Goal: Find specific page/section: Find specific page/section

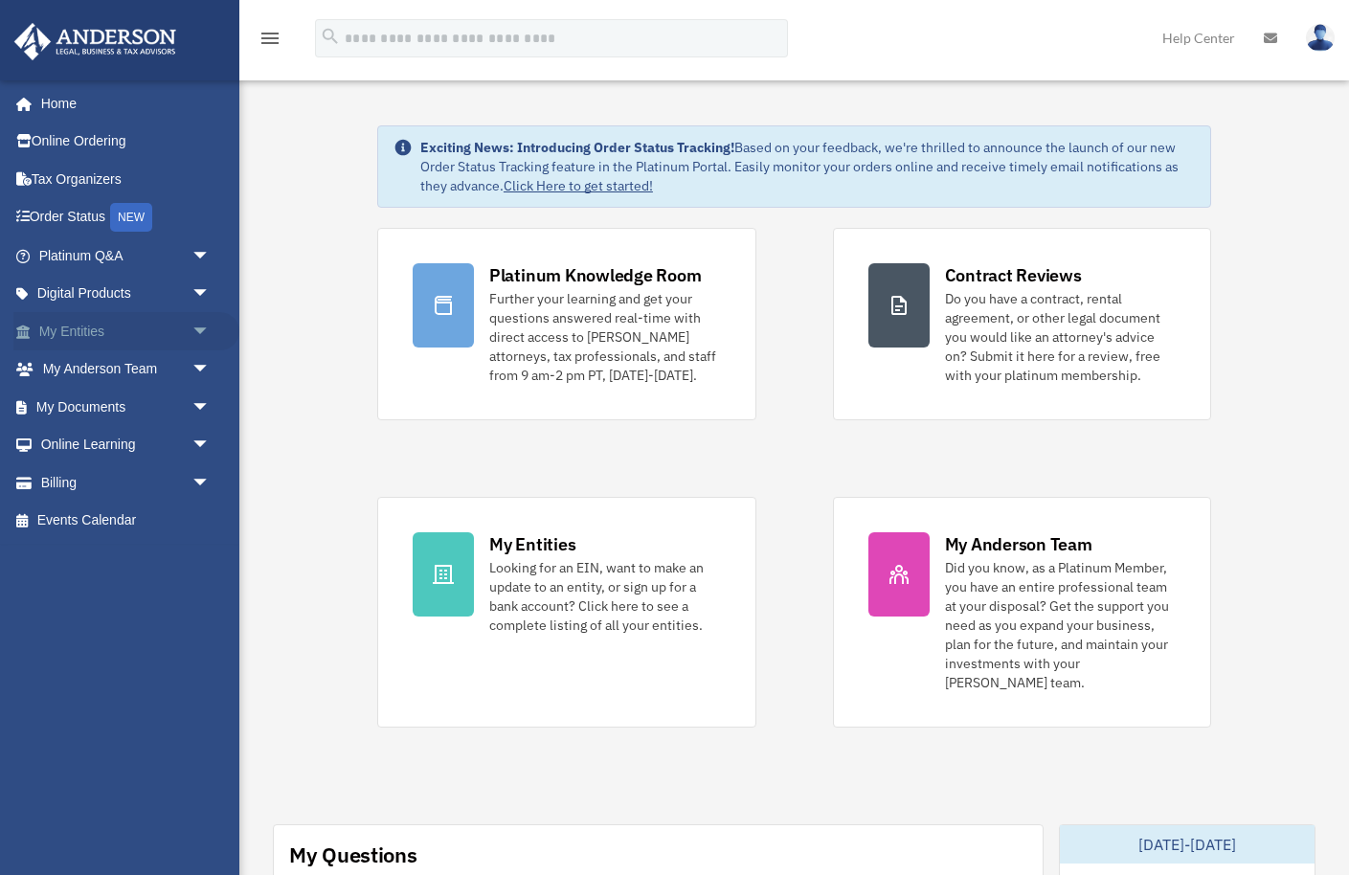
click at [99, 334] on link "My Entities arrow_drop_down" at bounding box center [126, 331] width 226 height 38
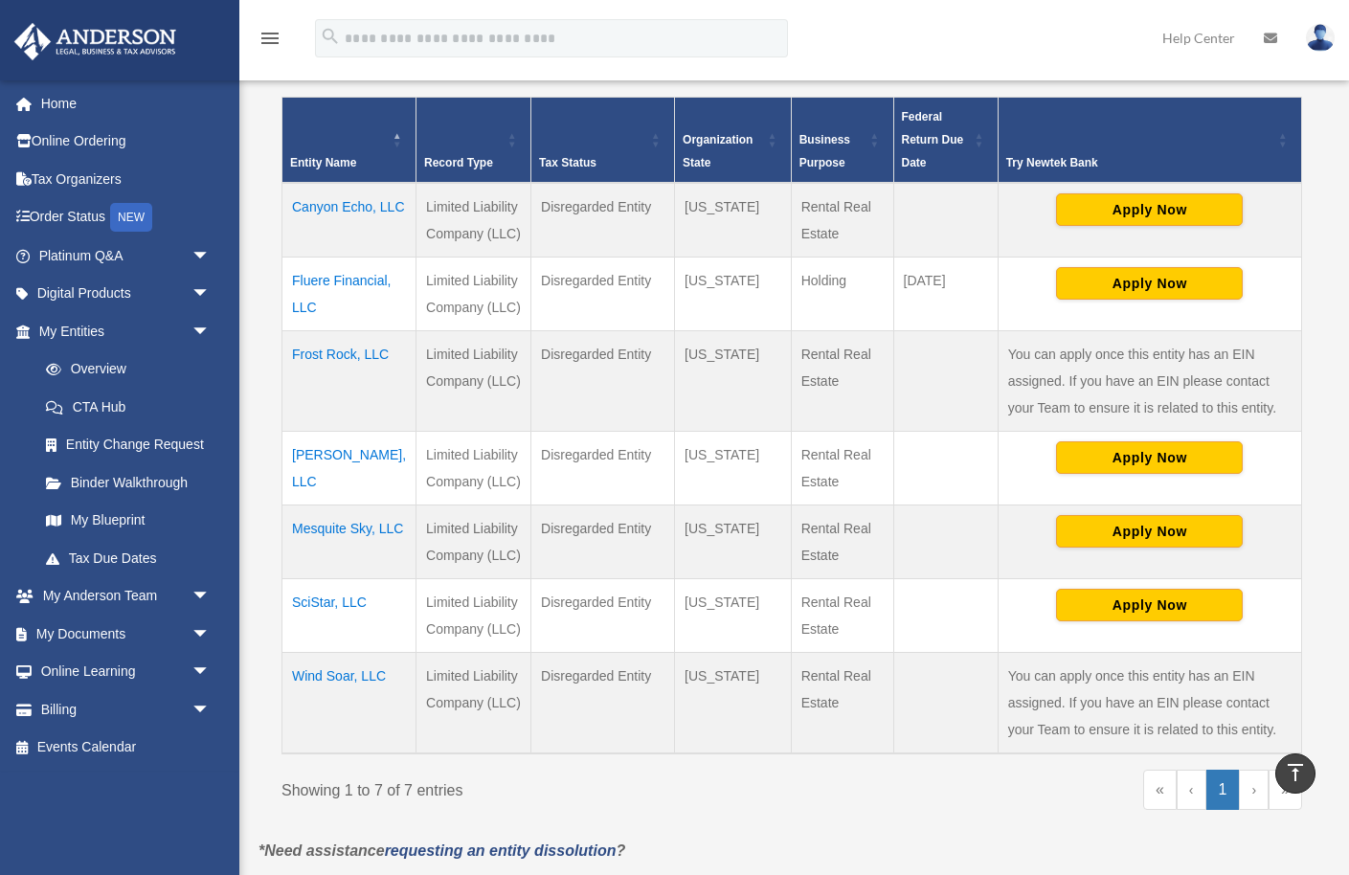
scroll to position [374, 0]
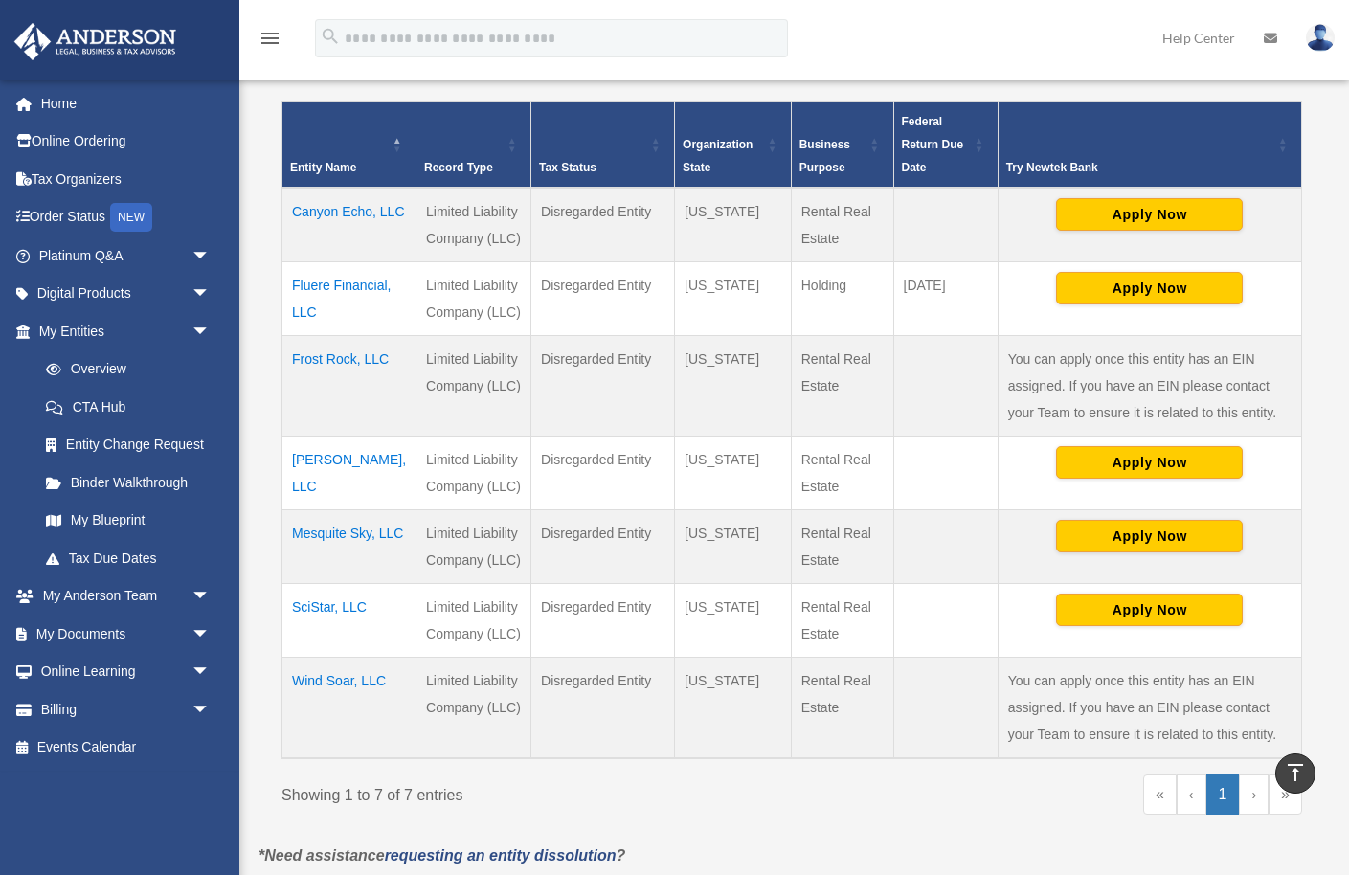
click at [329, 486] on td "[PERSON_NAME], LLC" at bounding box center [350, 474] width 134 height 74
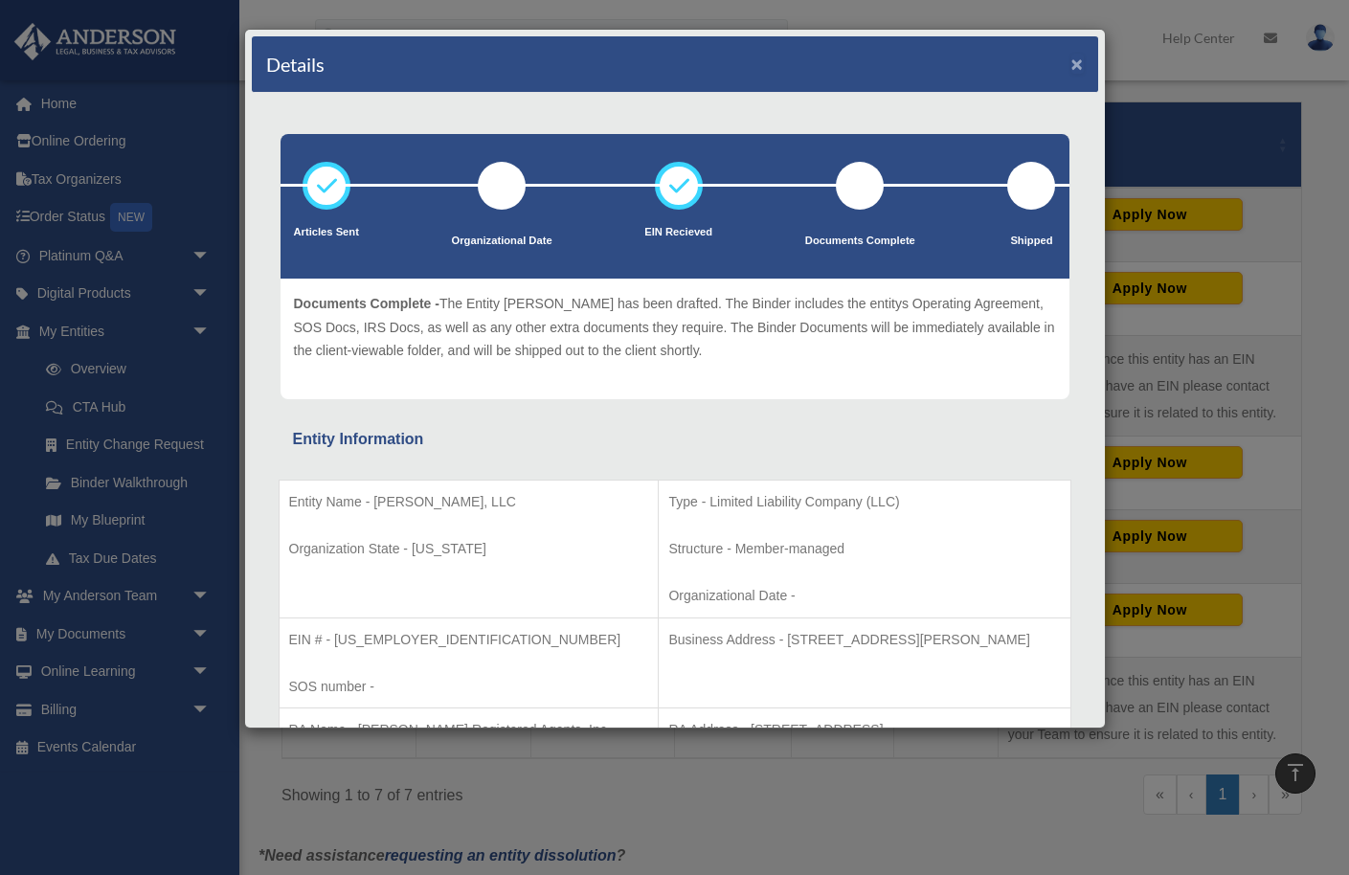
click at [1076, 70] on button "×" at bounding box center [1078, 64] width 12 height 20
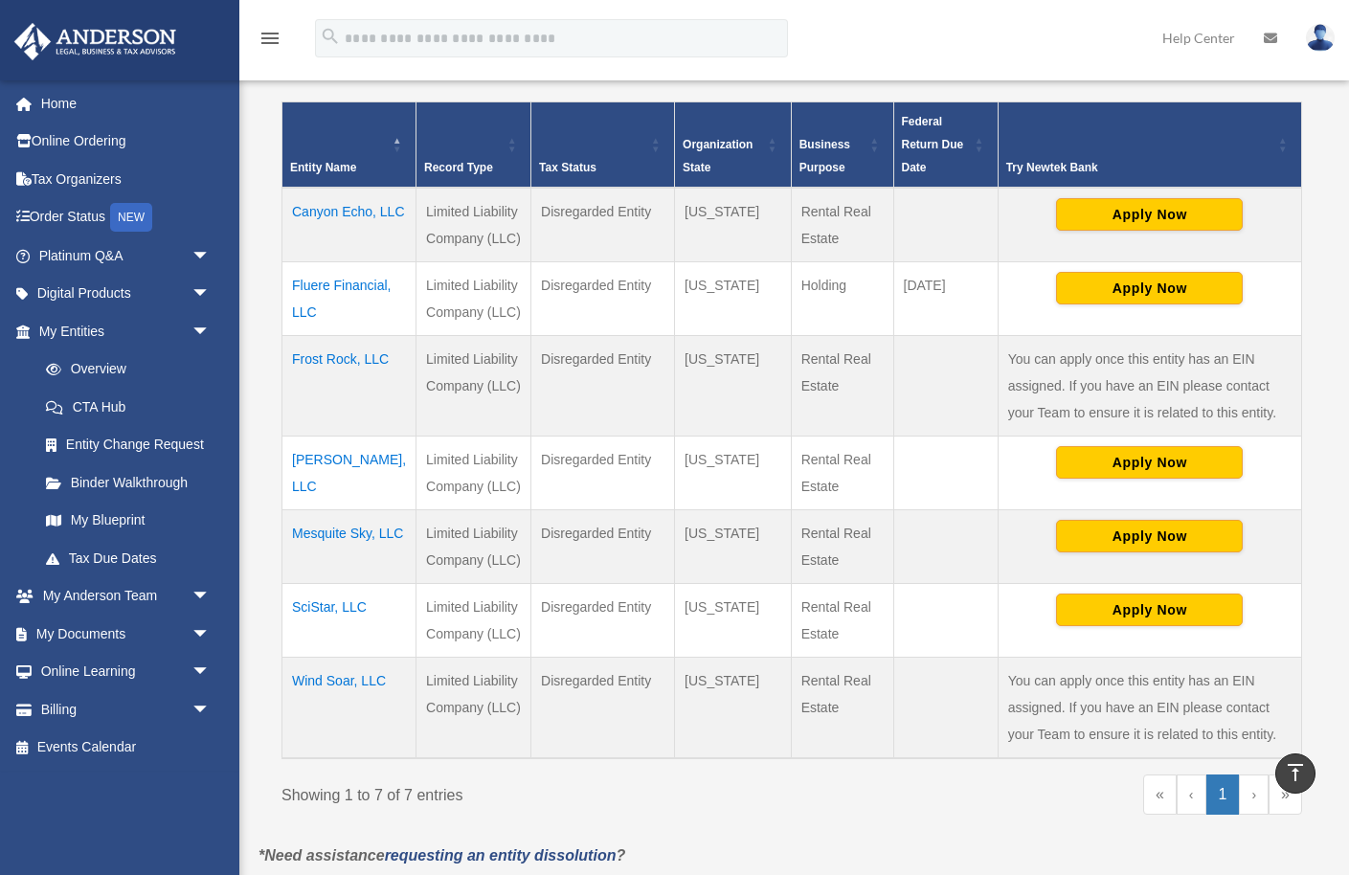
click at [311, 210] on td "Canyon Echo, LLC" at bounding box center [350, 225] width 134 height 75
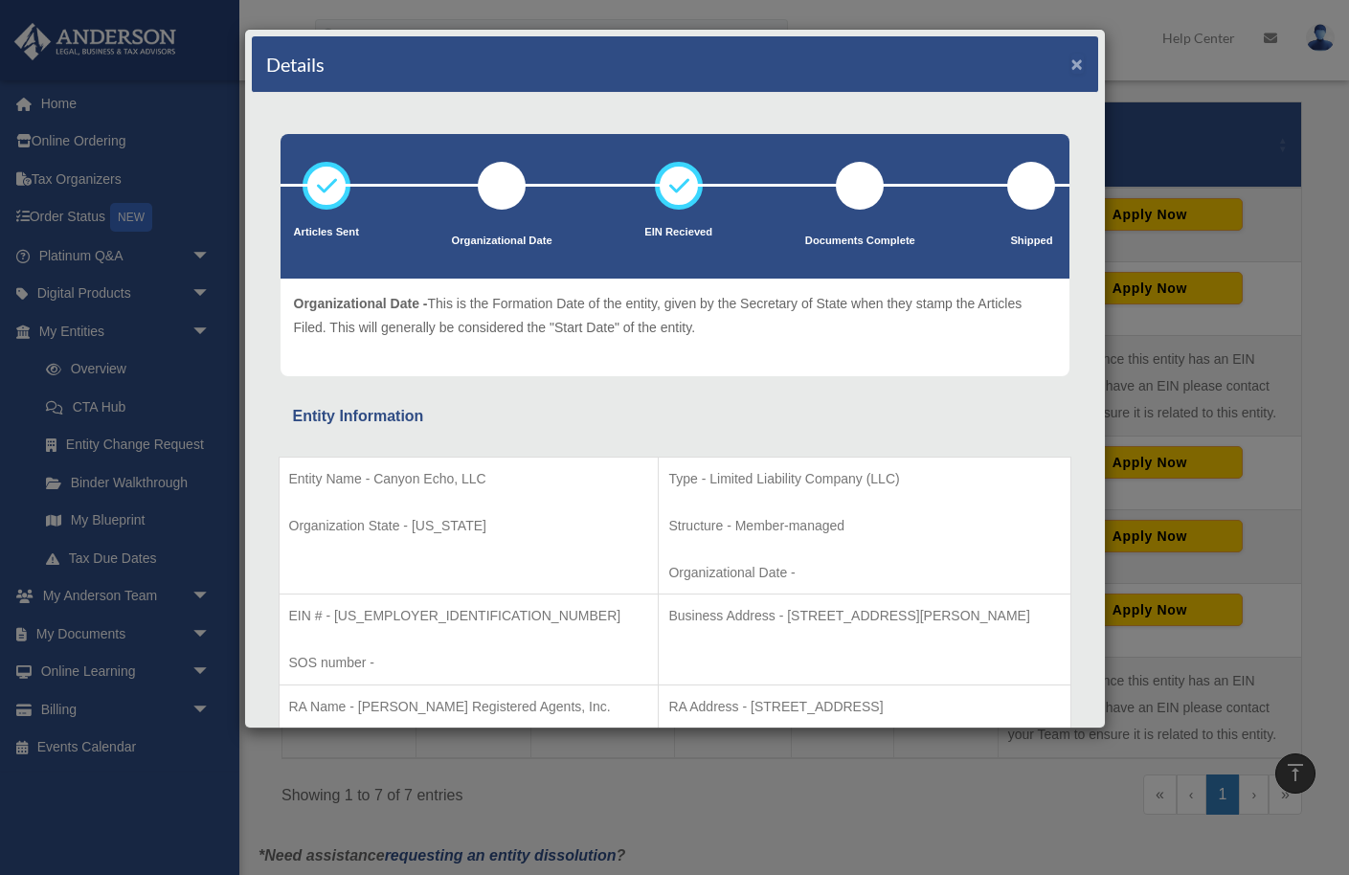
click at [1075, 66] on button "×" at bounding box center [1078, 64] width 12 height 20
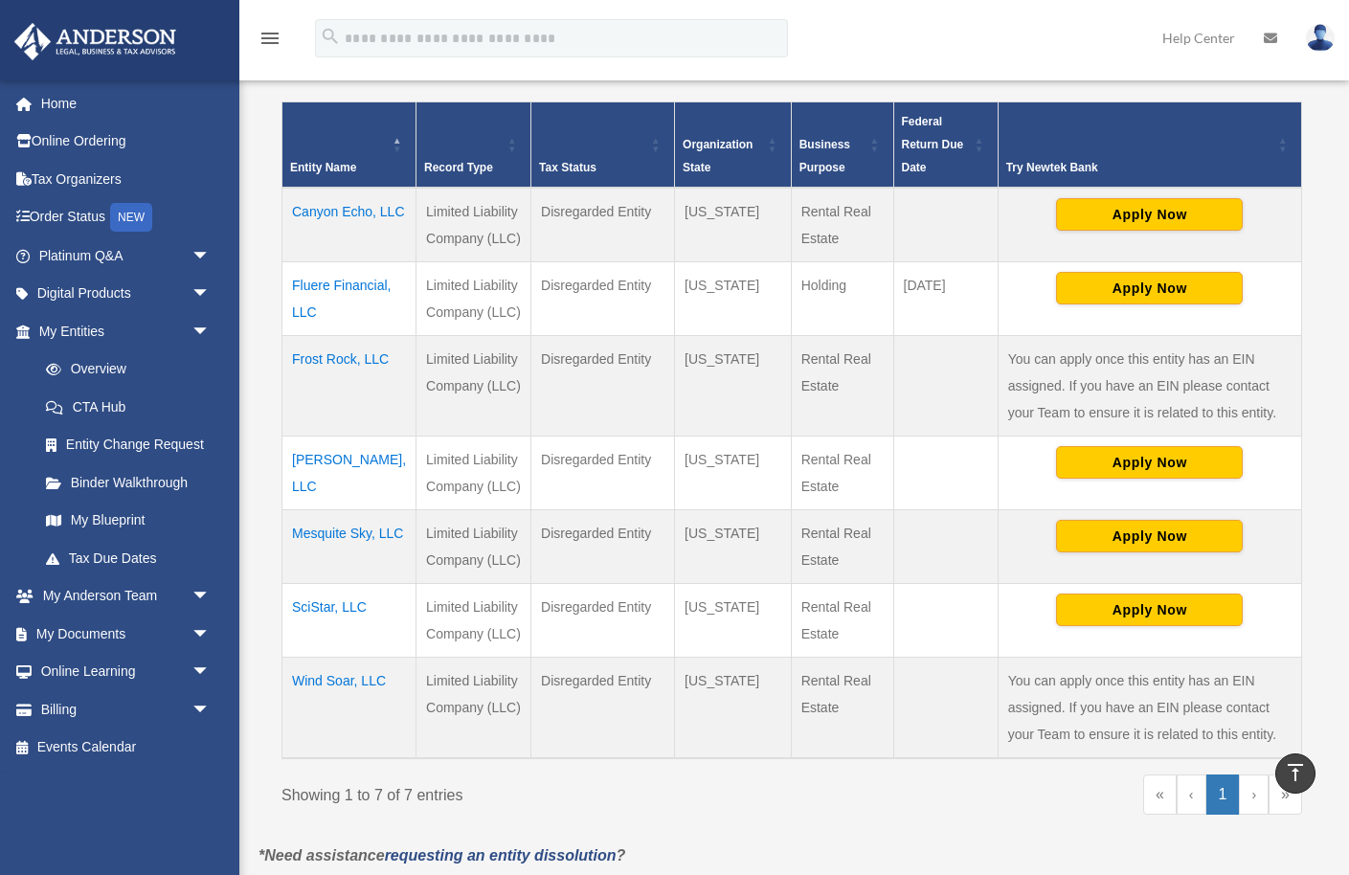
click at [326, 633] on td "SciStar, LLC" at bounding box center [350, 621] width 134 height 74
